Goal: Information Seeking & Learning: Learn about a topic

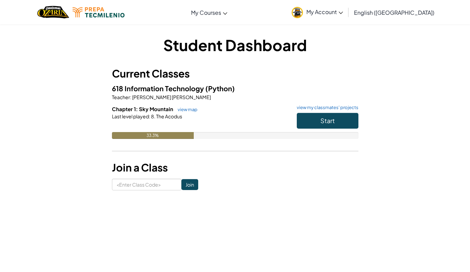
click at [349, 127] on button "Start" at bounding box center [328, 121] width 62 height 16
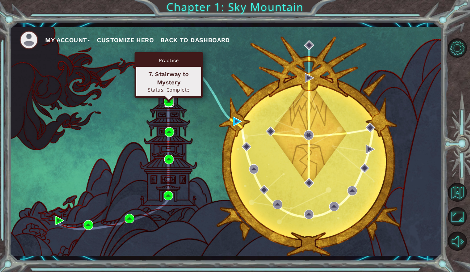
click at [170, 107] on img at bounding box center [169, 102] width 10 height 10
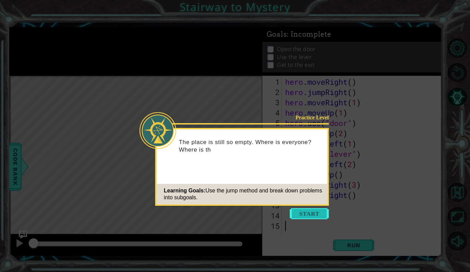
click at [323, 218] on button "Start" at bounding box center [309, 213] width 39 height 11
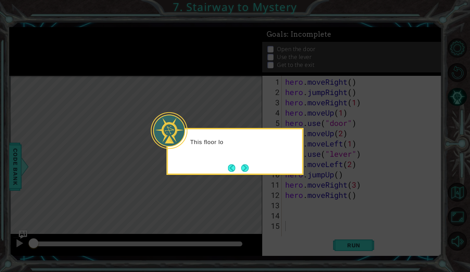
click at [250, 159] on div "This floor lo" at bounding box center [235, 151] width 137 height 47
click at [246, 165] on button "Next" at bounding box center [245, 168] width 8 height 8
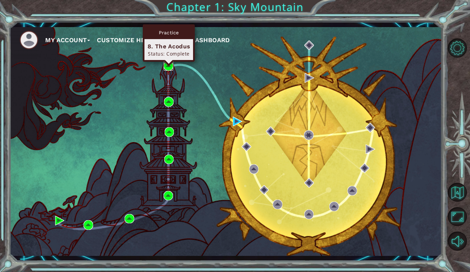
click at [169, 71] on img at bounding box center [169, 66] width 10 height 10
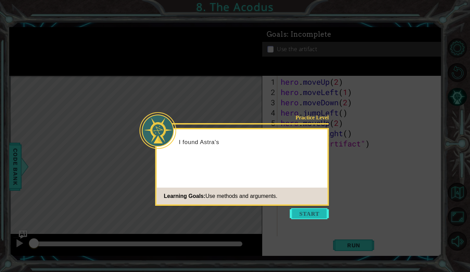
click at [309, 211] on button "Start" at bounding box center [309, 213] width 39 height 11
